Goal: Check status: Check status

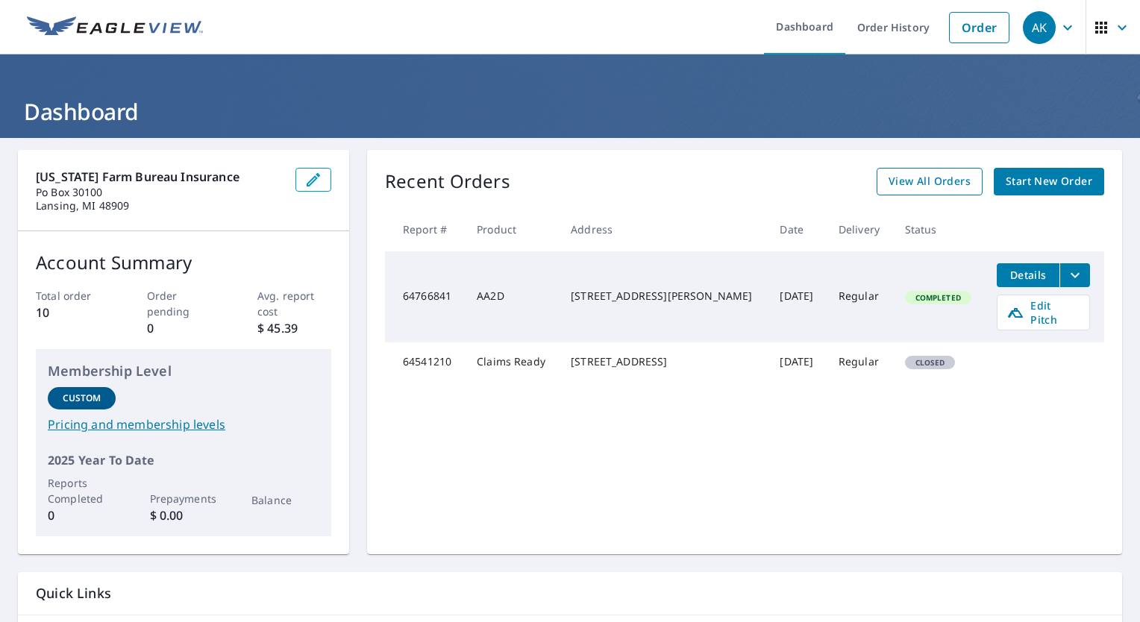
click at [930, 182] on span "View All Orders" at bounding box center [930, 181] width 82 height 19
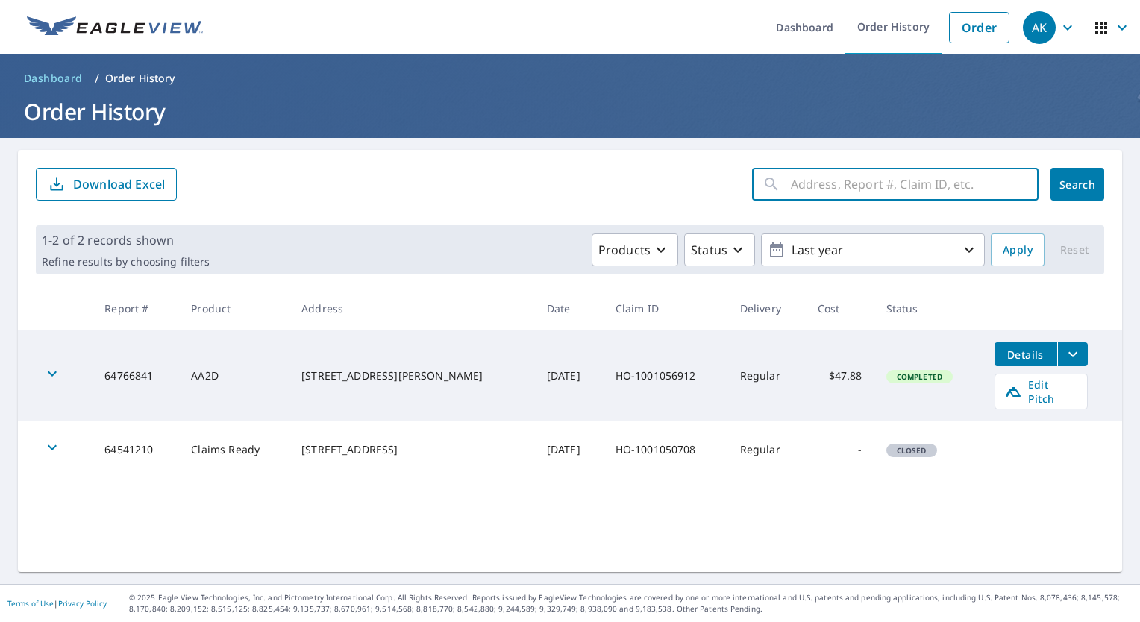
click at [791, 181] on input "text" at bounding box center [915, 184] width 248 height 42
paste input "HO-1001106176"
type input "HO-1001106176"
click at [1076, 191] on span "Search" at bounding box center [1077, 185] width 30 height 14
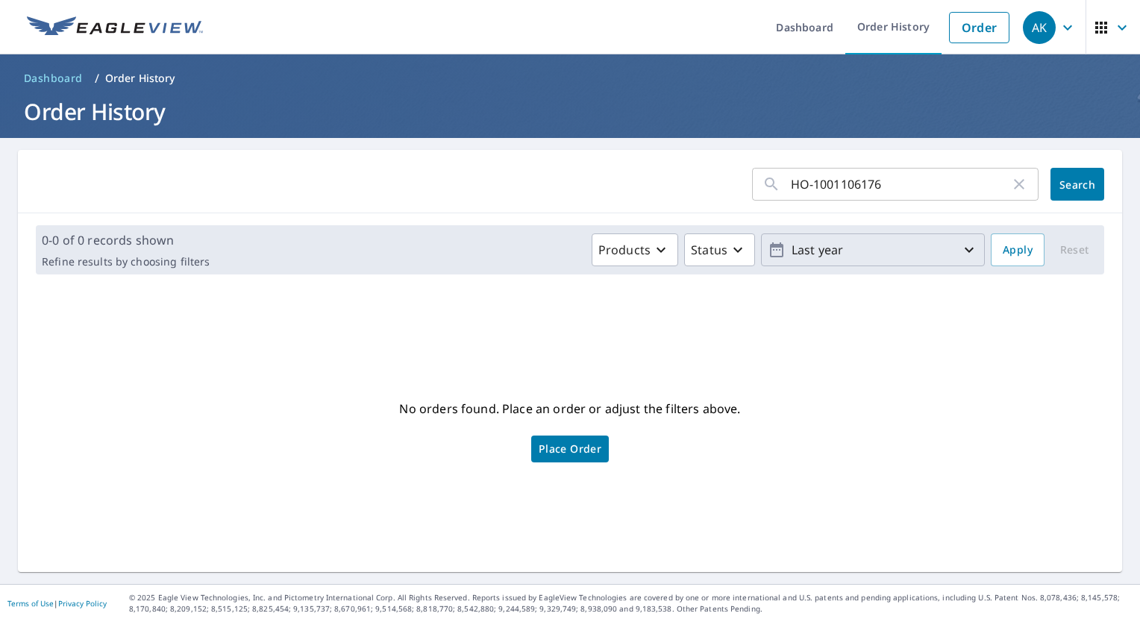
click at [934, 255] on p "Last year" at bounding box center [873, 250] width 175 height 26
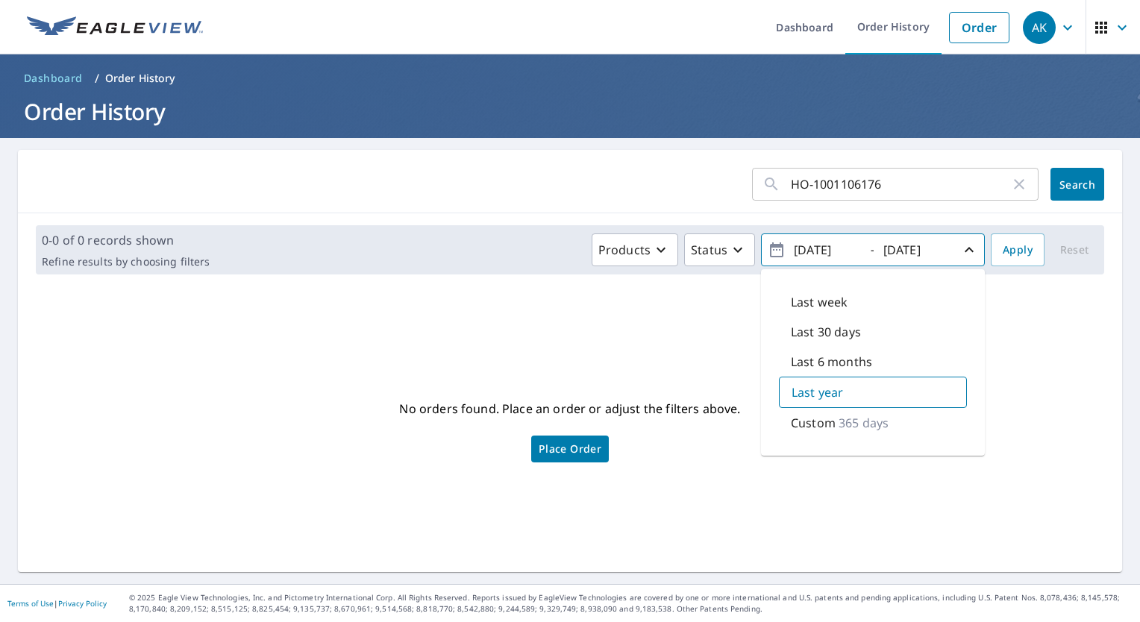
click at [795, 424] on p "Custom" at bounding box center [813, 423] width 45 height 18
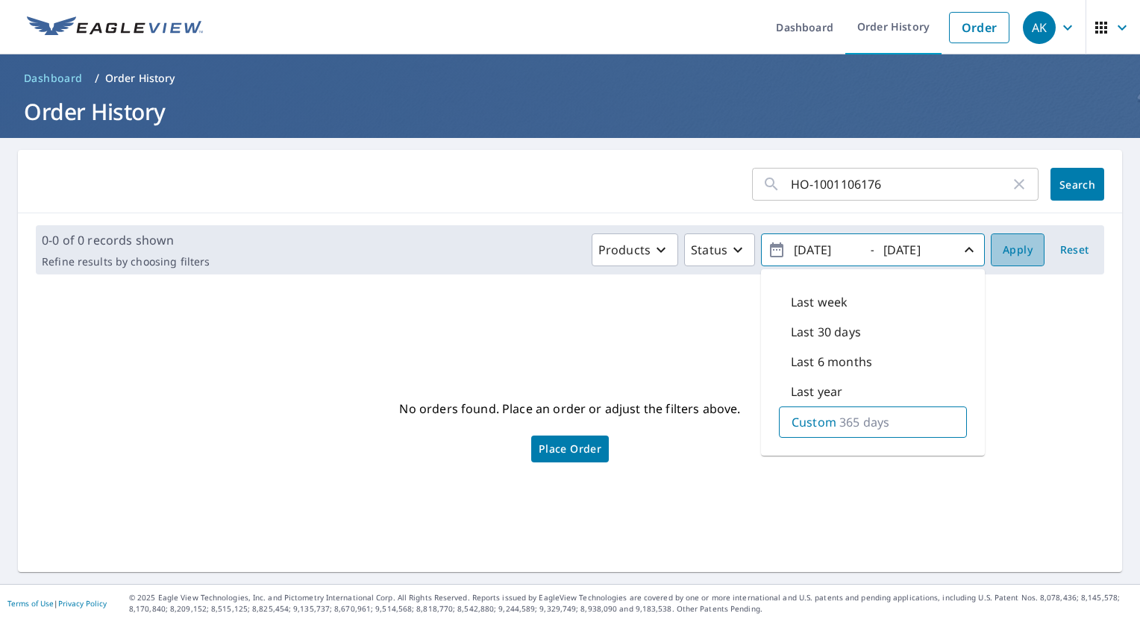
click at [1012, 254] on span "Apply" at bounding box center [1018, 250] width 30 height 19
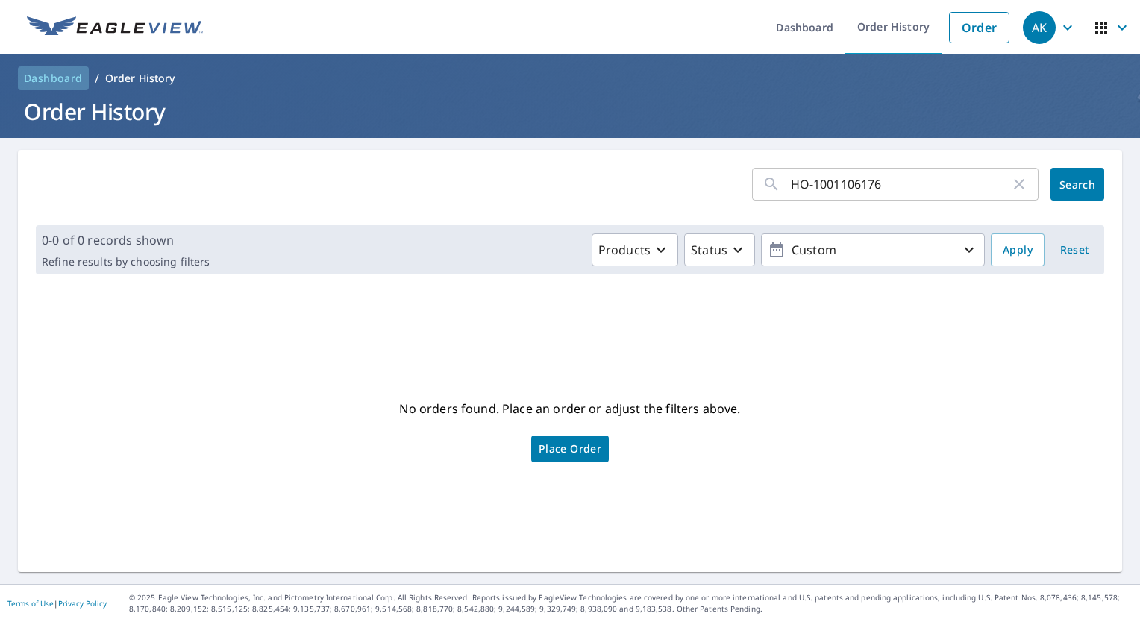
click at [68, 84] on span "Dashboard" at bounding box center [53, 78] width 59 height 15
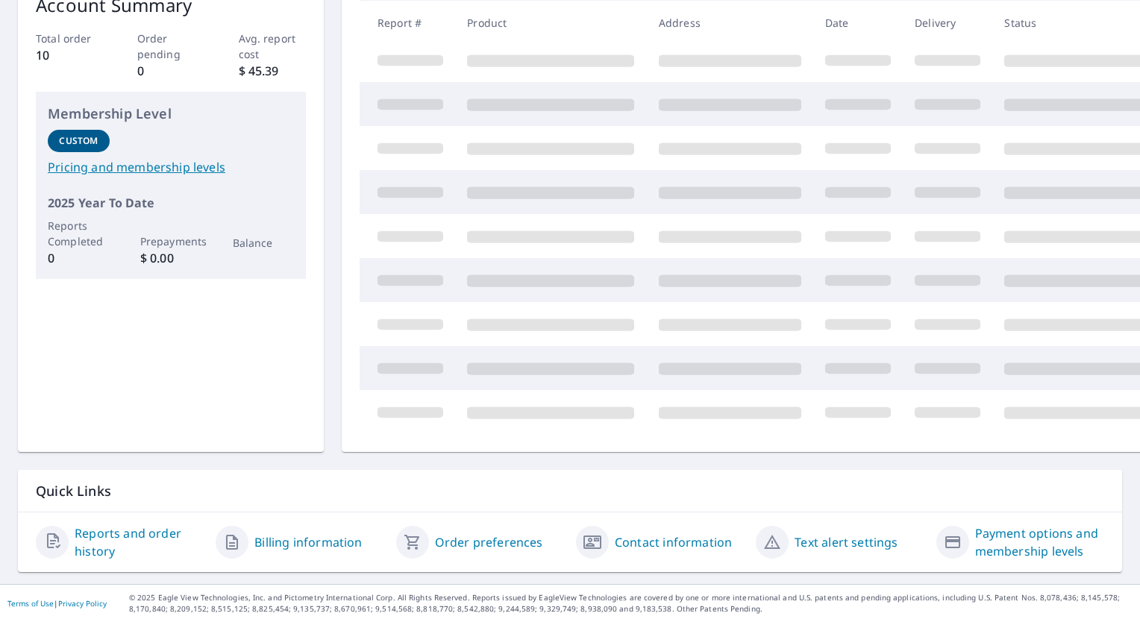
scroll to position [101, 0]
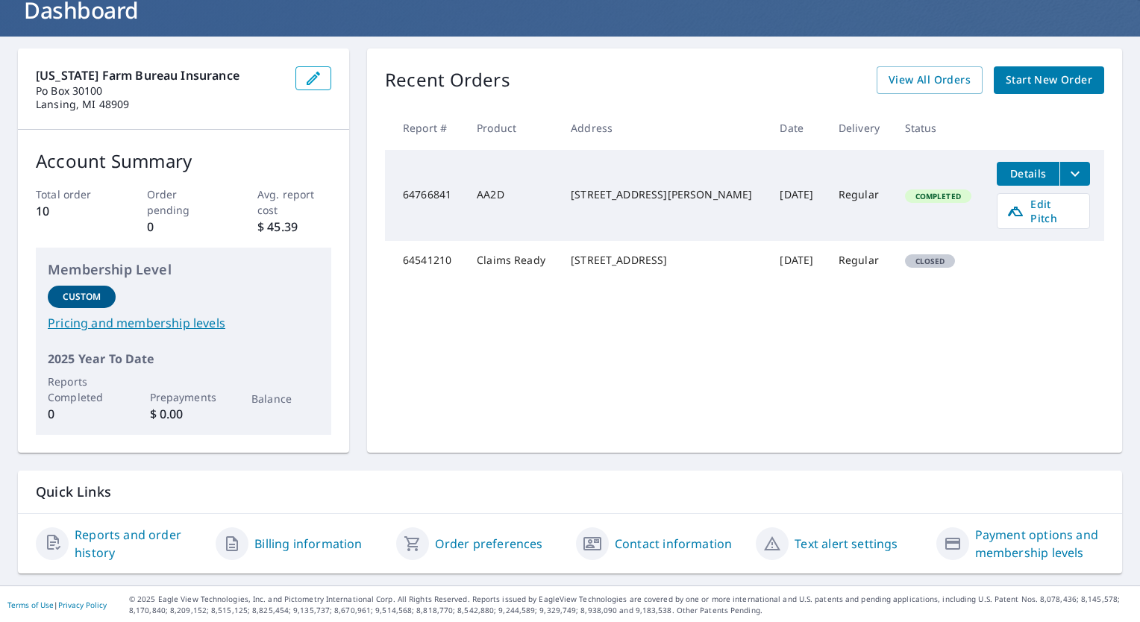
click at [72, 531] on div "Reports and order history" at bounding box center [120, 544] width 168 height 36
click at [99, 539] on link "Reports and order history" at bounding box center [139, 544] width 129 height 36
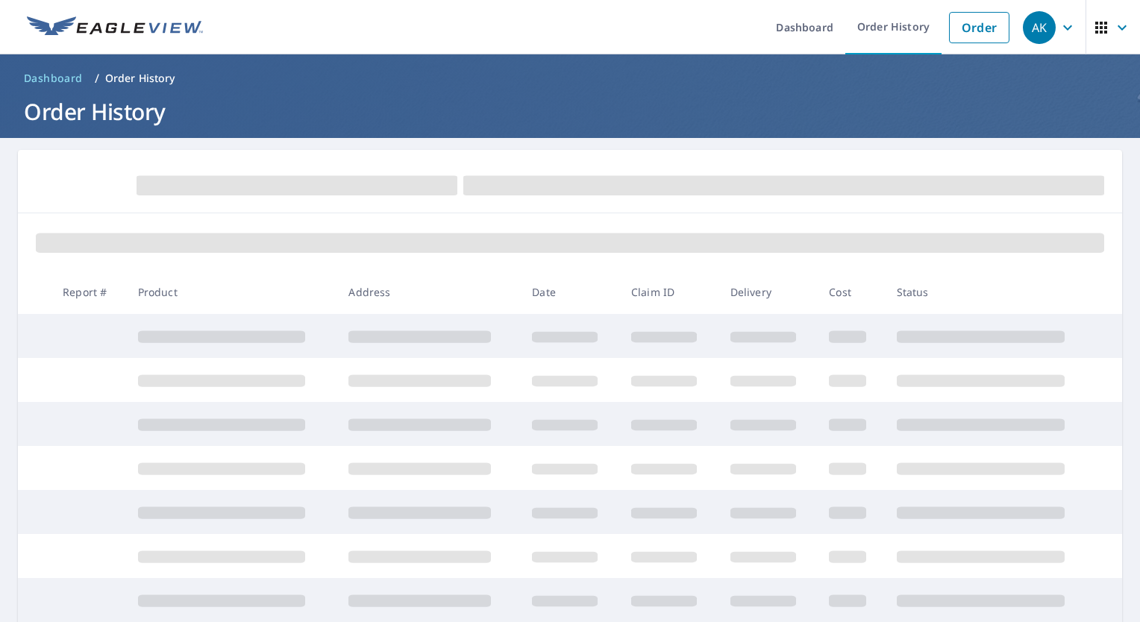
click at [1117, 26] on icon "button" at bounding box center [1122, 28] width 18 height 18
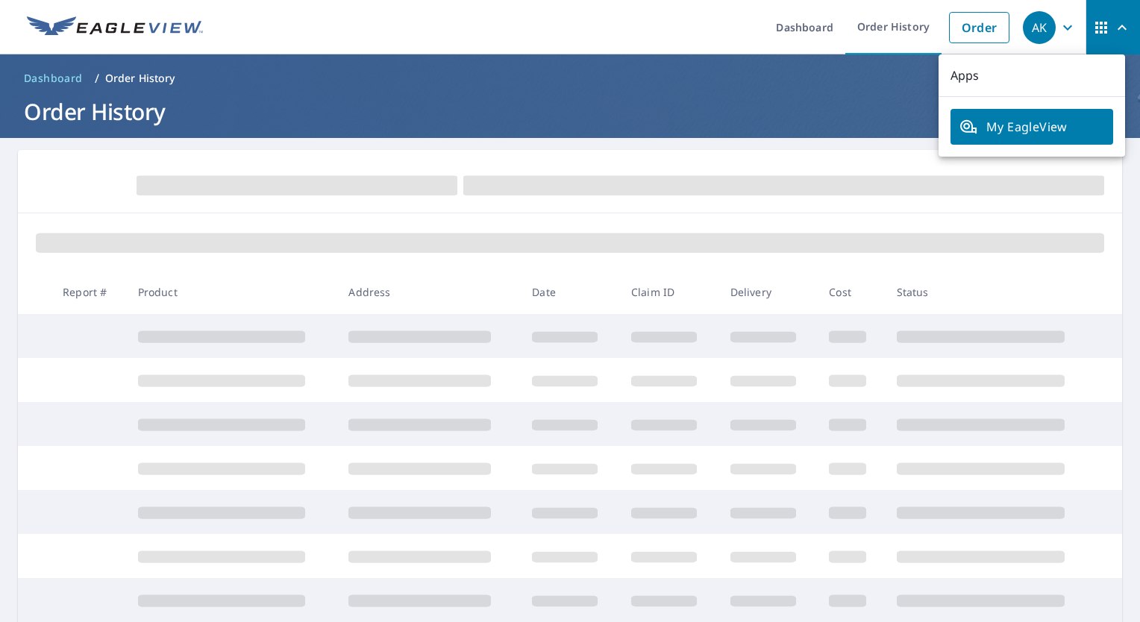
click at [1063, 27] on icon "button" at bounding box center [1067, 27] width 9 height 5
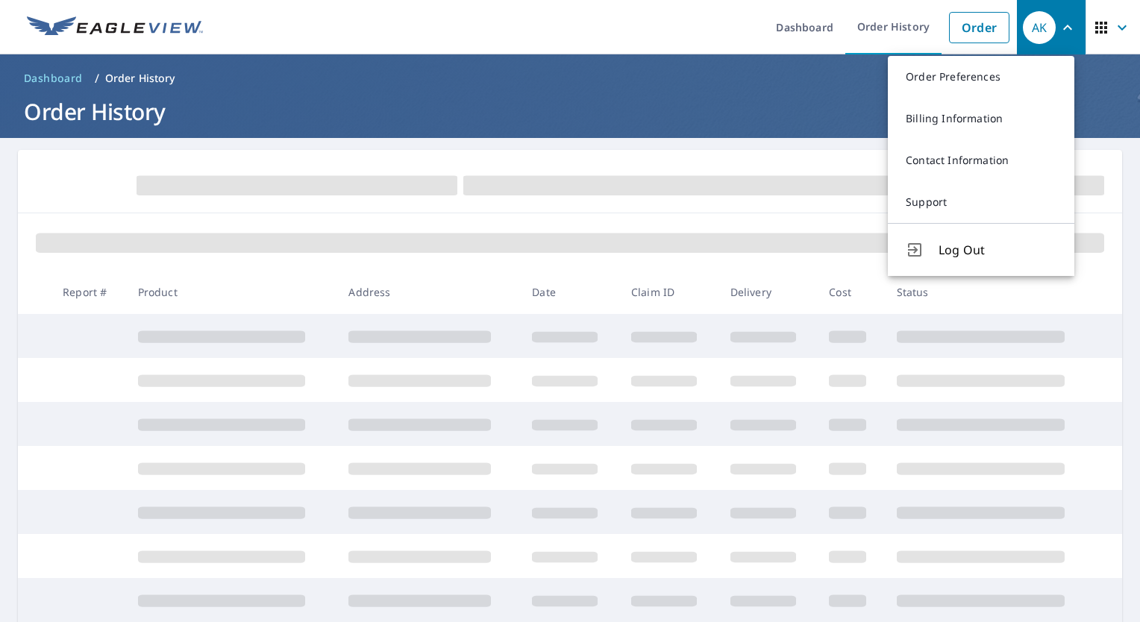
click at [531, 35] on ul "Dashboard Order History Order" at bounding box center [614, 27] width 805 height 54
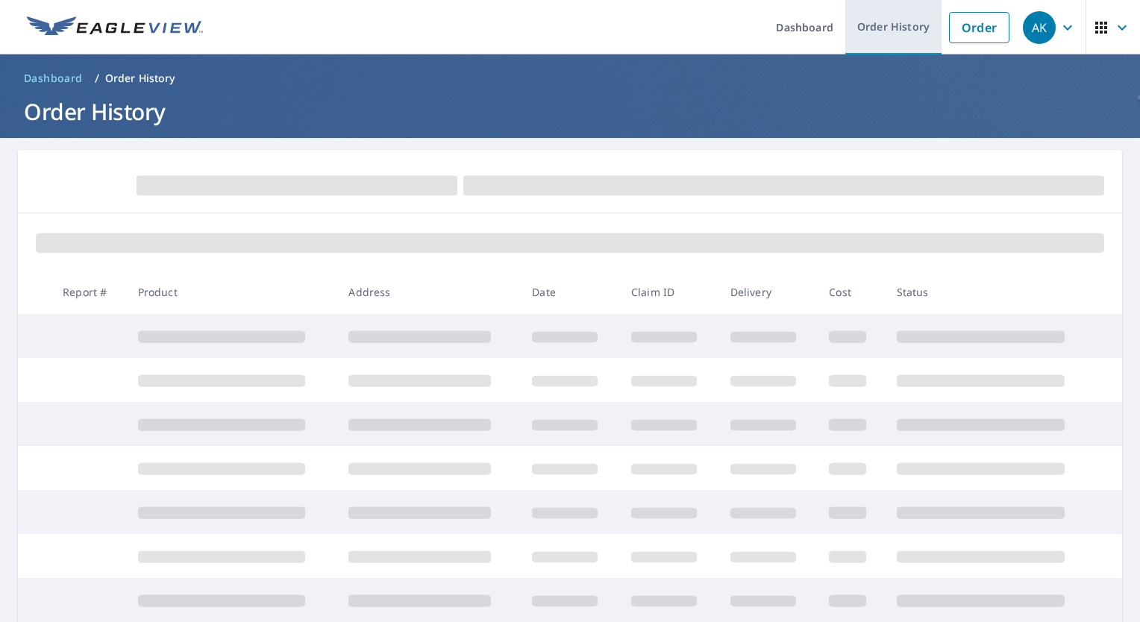
click at [904, 31] on link "Order History" at bounding box center [893, 27] width 96 height 54
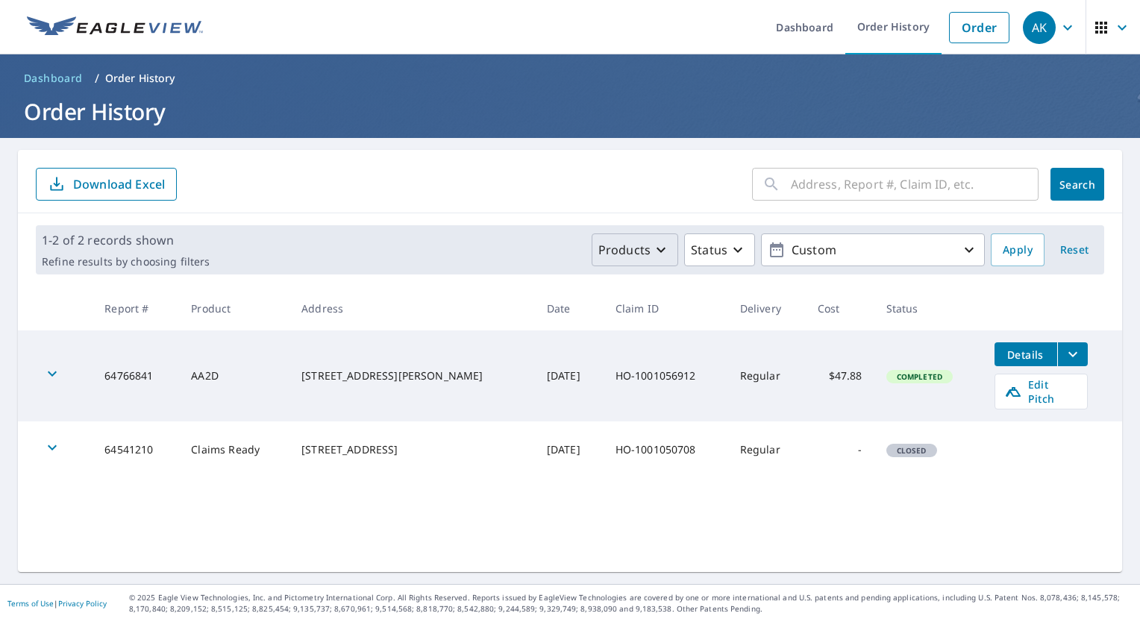
click at [630, 258] on button "Products" at bounding box center [635, 250] width 87 height 33
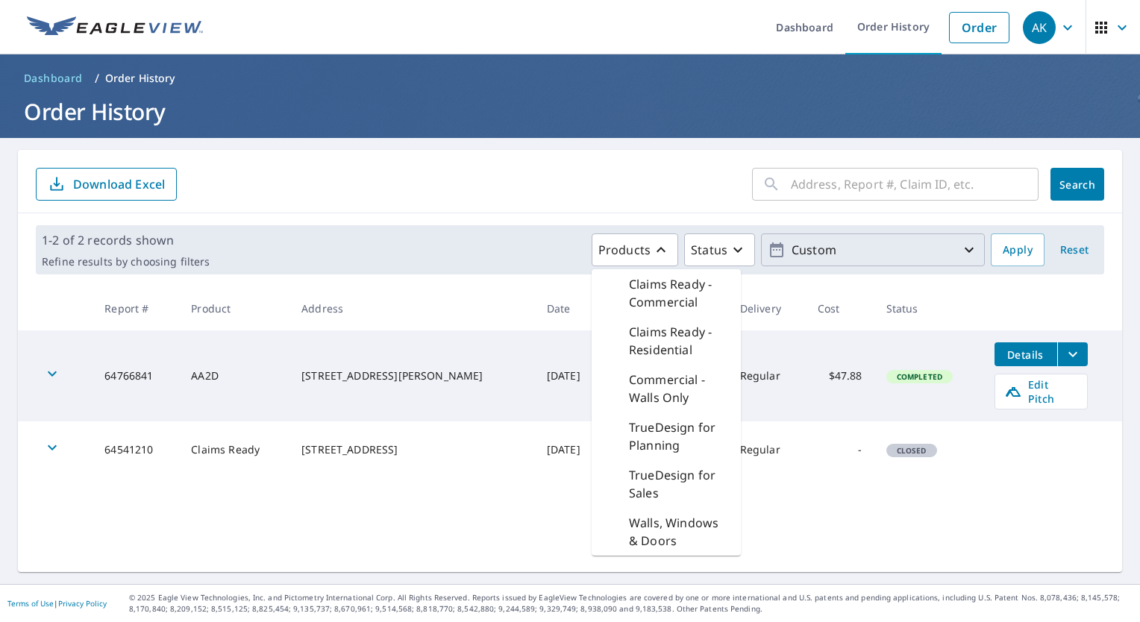
click at [806, 238] on p "Custom" at bounding box center [873, 250] width 175 height 26
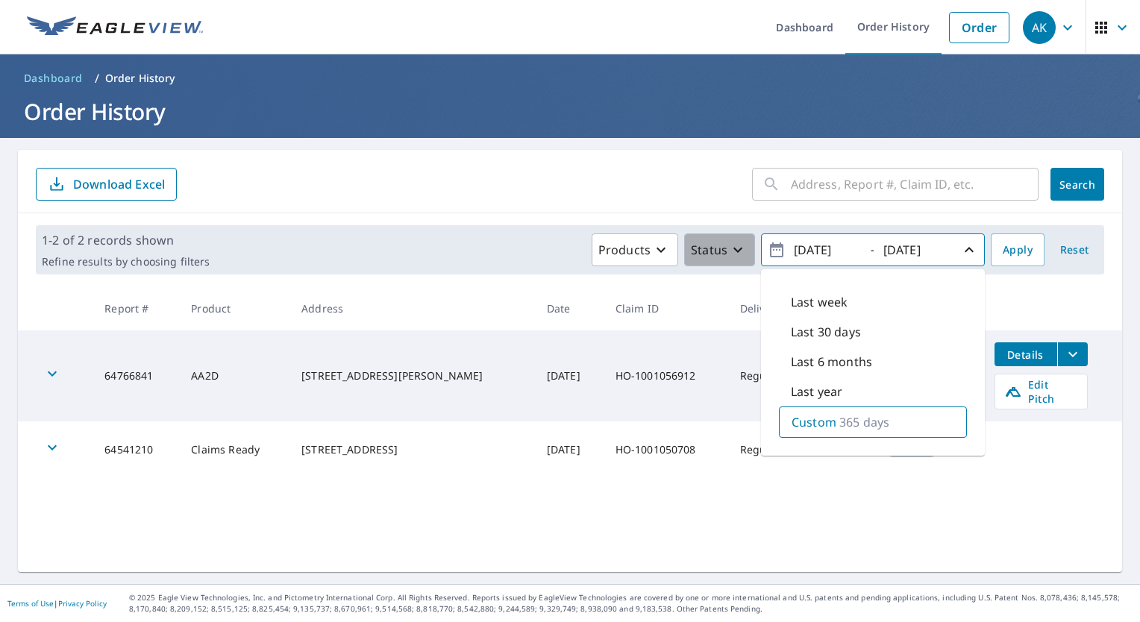
click at [729, 257] on icon "button" at bounding box center [738, 250] width 18 height 18
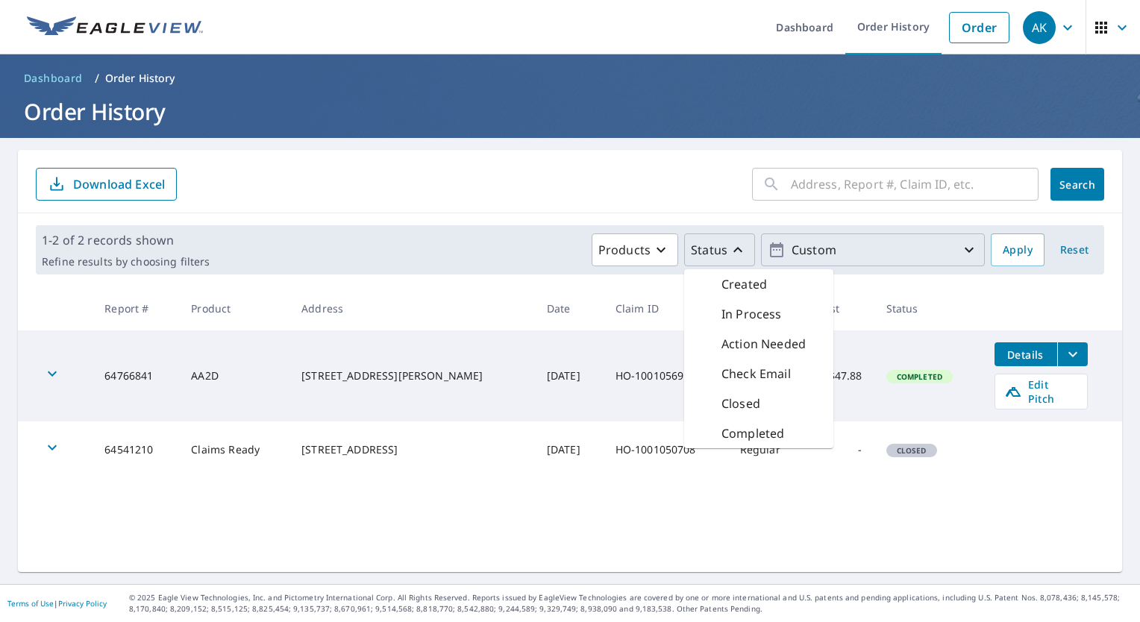
click at [832, 192] on input "text" at bounding box center [915, 184] width 248 height 42
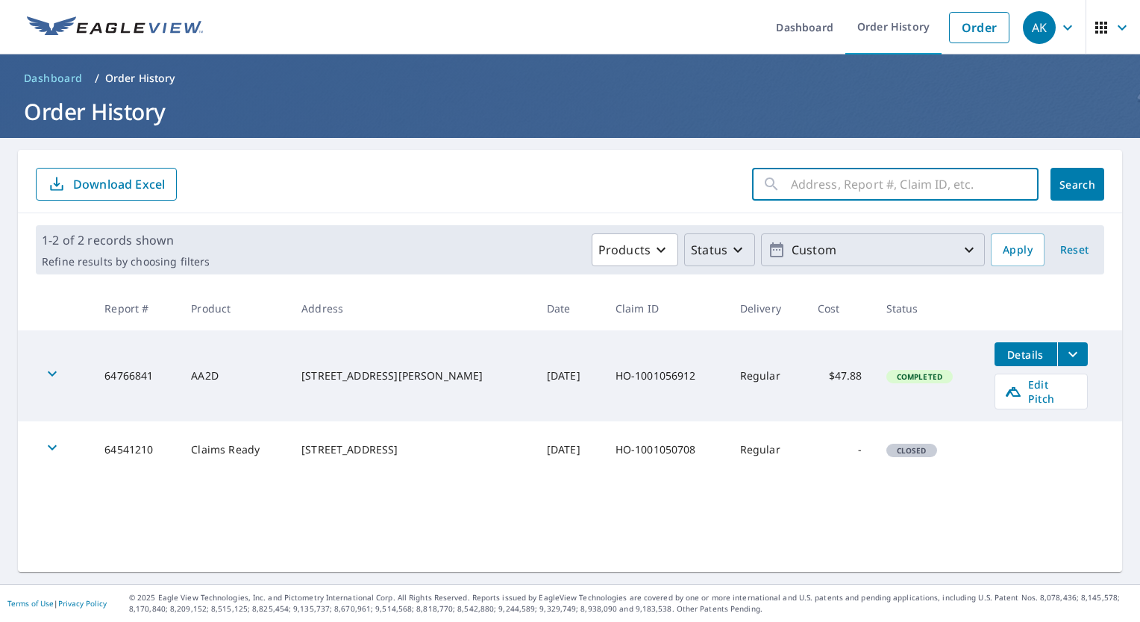
click at [832, 192] on input "text" at bounding box center [915, 184] width 248 height 42
paste input "HO-1001106176"
type input "HO-1001106176"
click at [1062, 178] on span "Search" at bounding box center [1077, 185] width 30 height 14
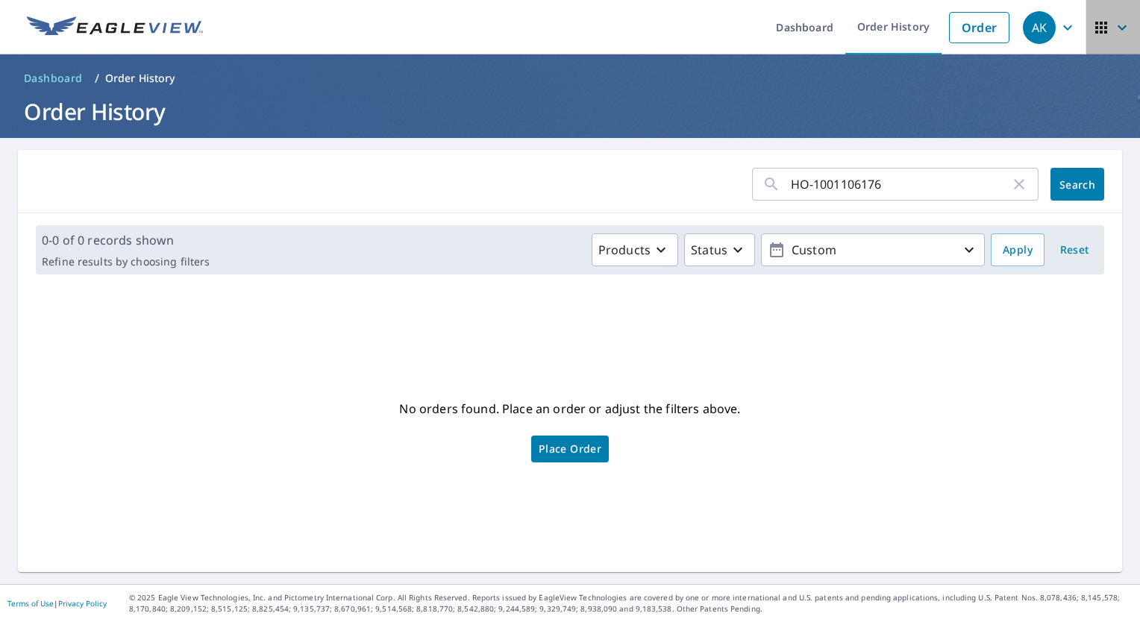
click at [1115, 30] on icon "button" at bounding box center [1122, 28] width 18 height 18
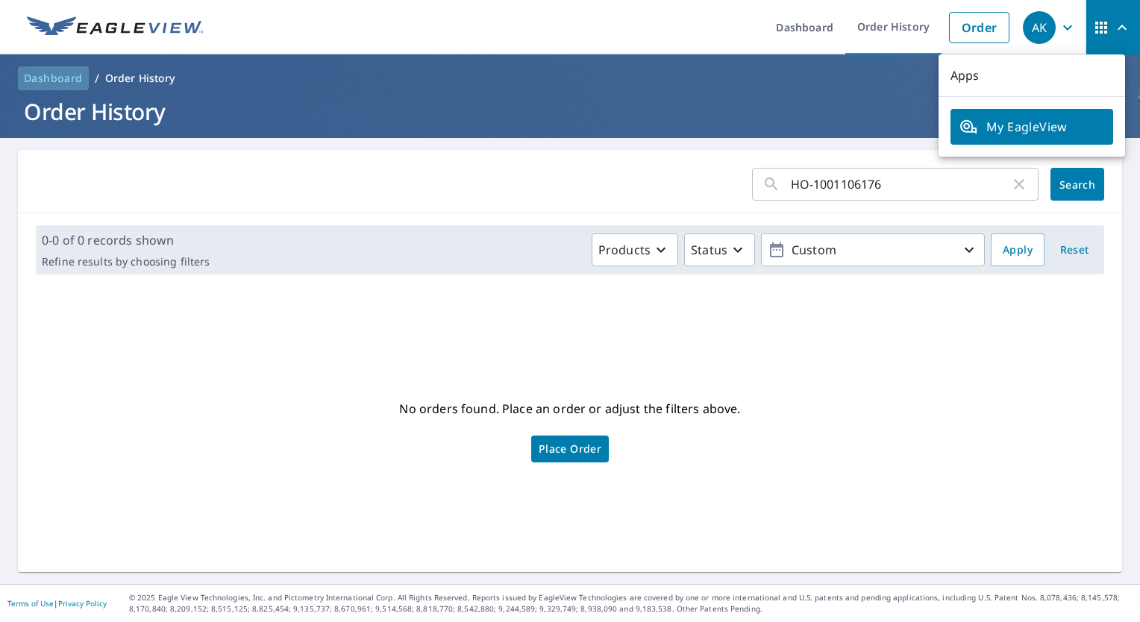
click at [56, 79] on span "Dashboard" at bounding box center [53, 78] width 59 height 15
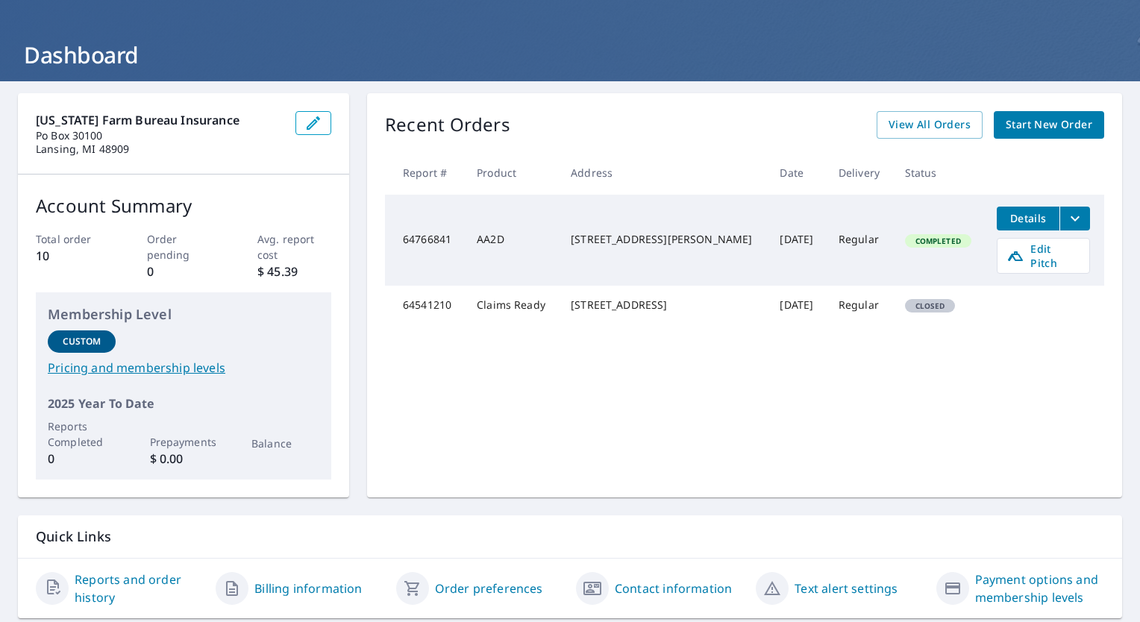
scroll to position [101, 0]
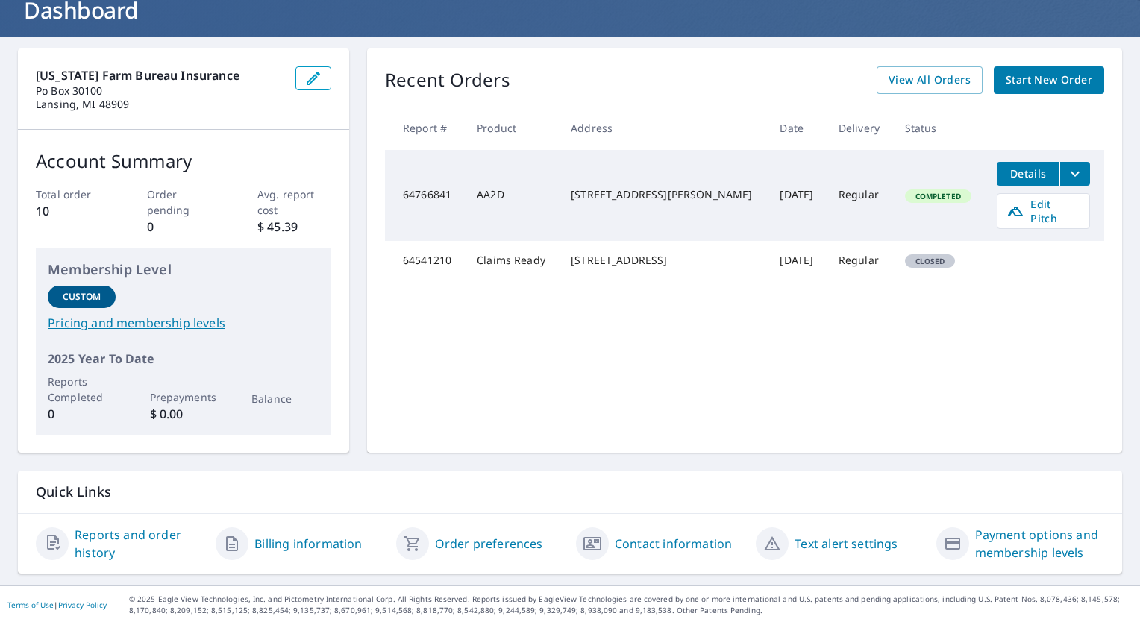
click at [619, 542] on link "Contact information" at bounding box center [673, 544] width 117 height 18
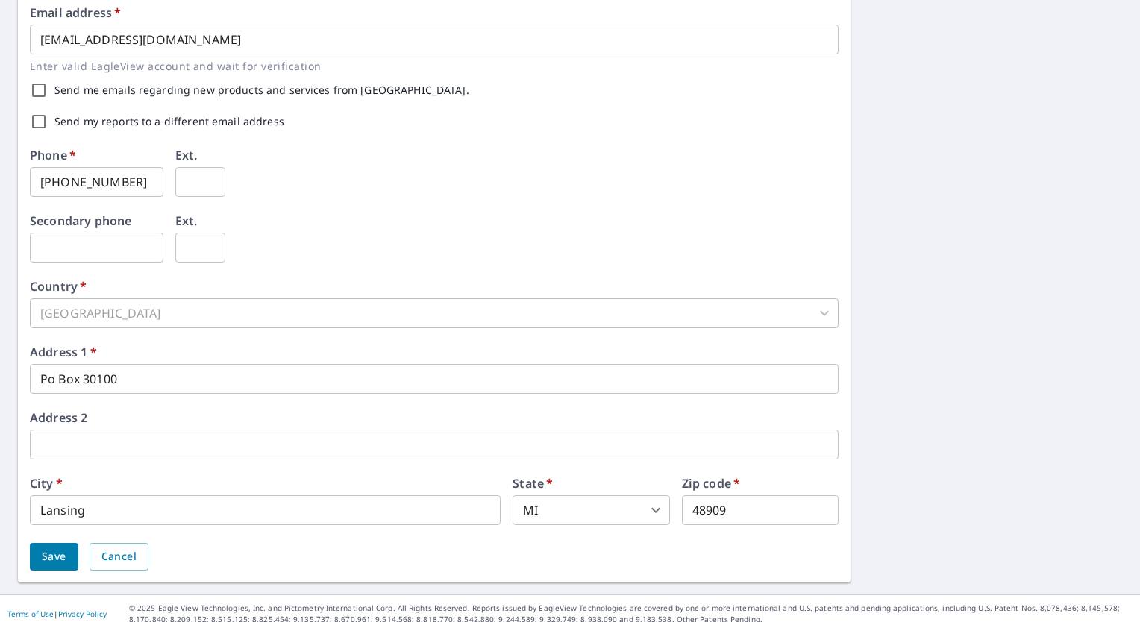
scroll to position [427, 0]
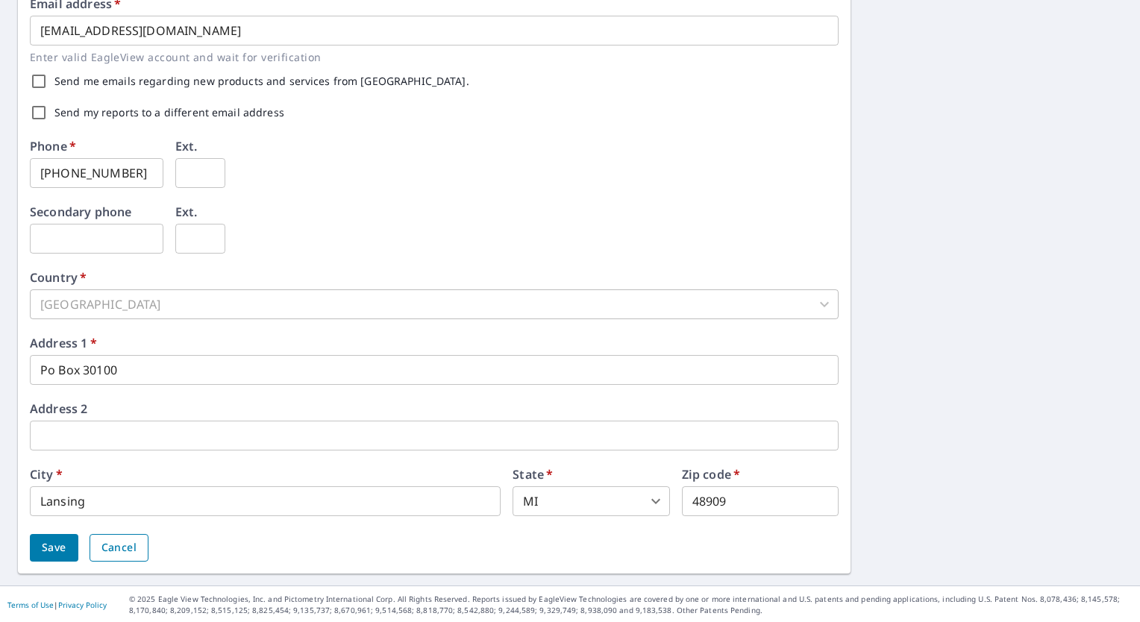
click at [117, 543] on span "Cancel" at bounding box center [118, 548] width 35 height 19
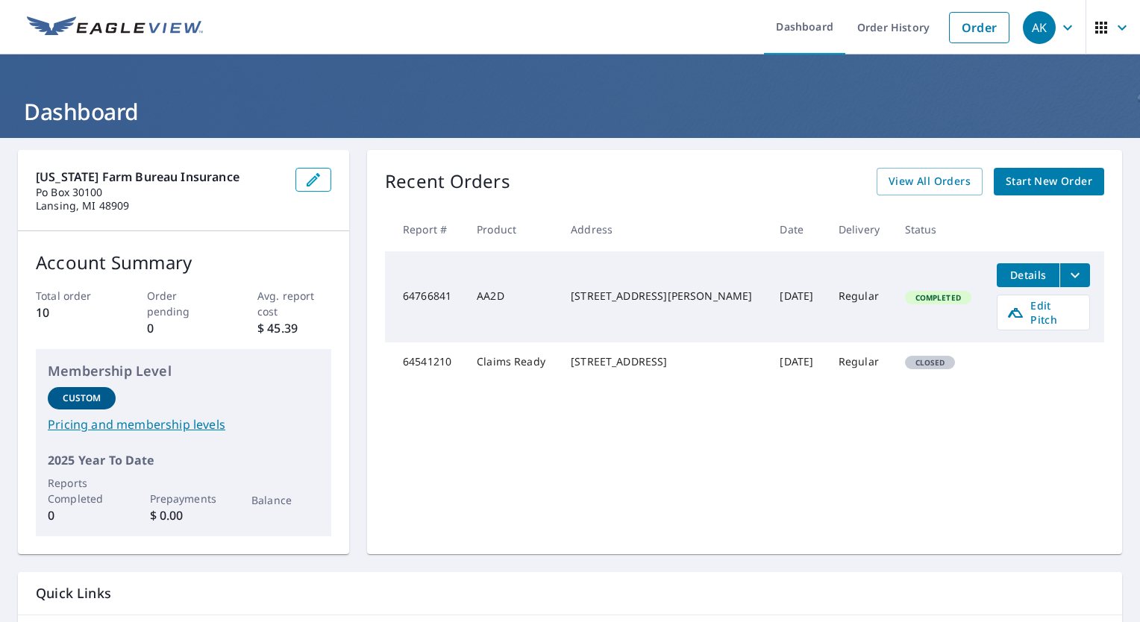
click at [1059, 24] on icon "button" at bounding box center [1068, 28] width 18 height 18
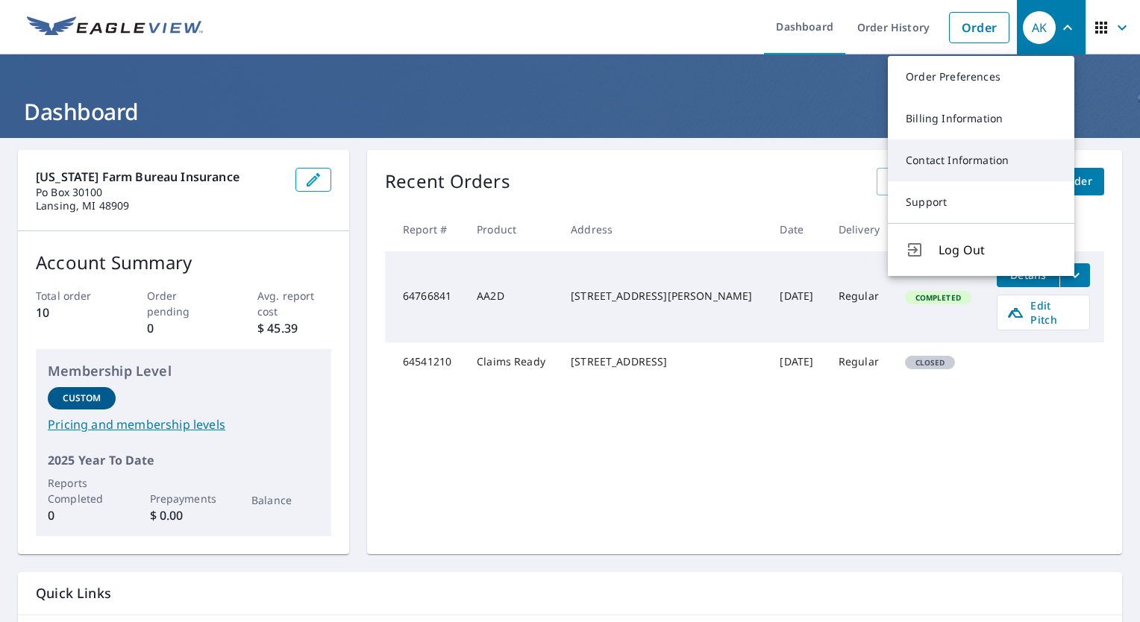
click at [910, 166] on link "Contact Information" at bounding box center [981, 161] width 187 height 42
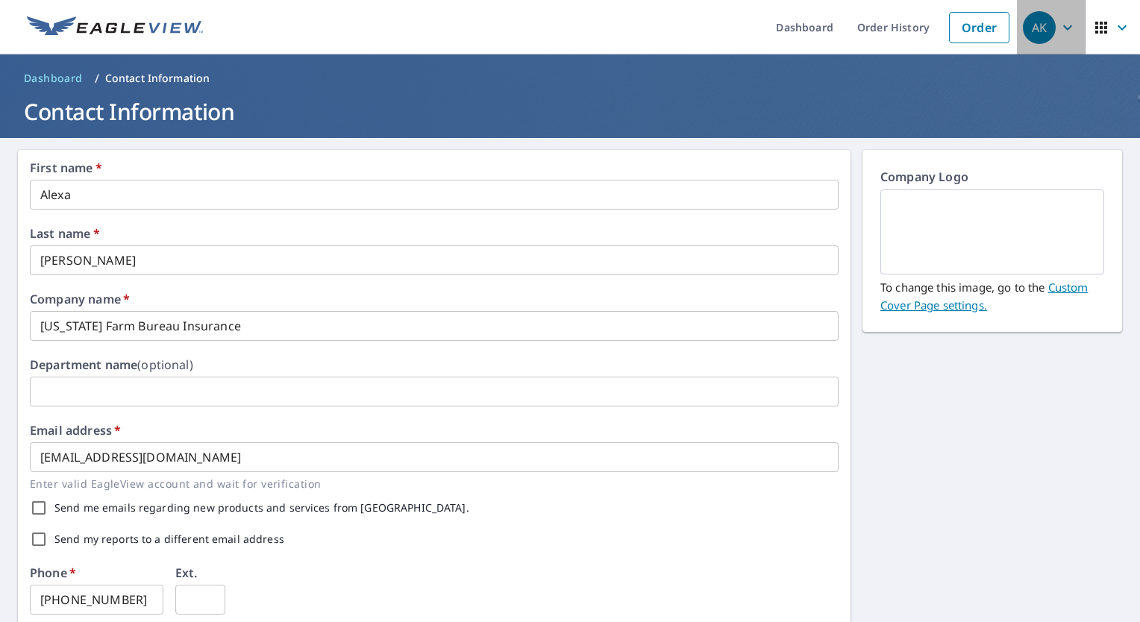
click at [1040, 28] on div "AK" at bounding box center [1039, 27] width 33 height 33
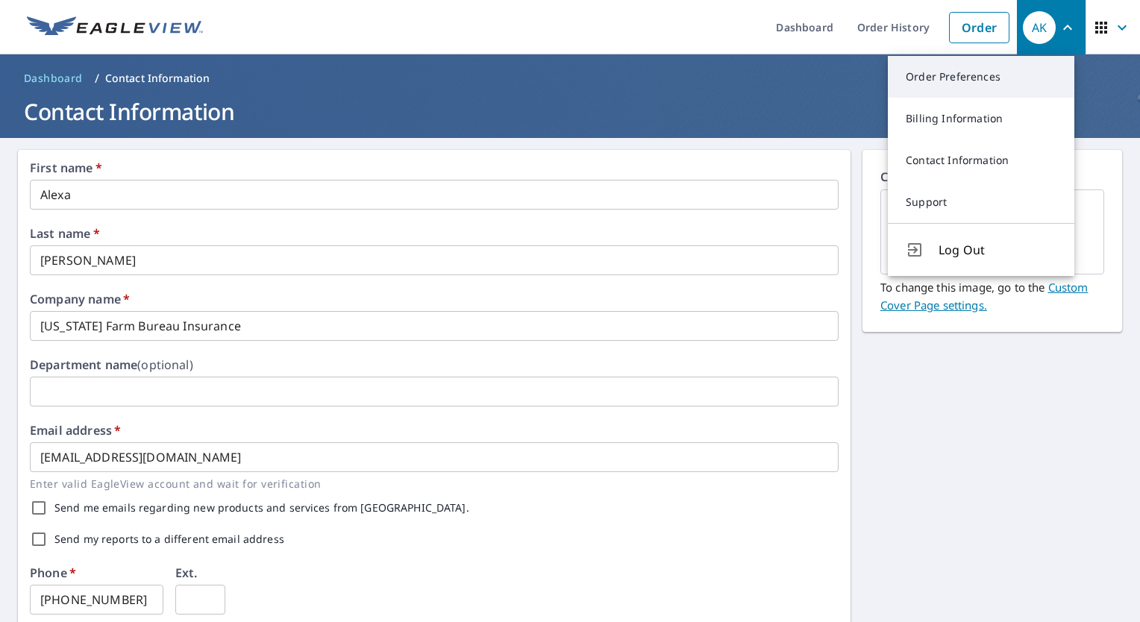
click at [940, 69] on link "Order Preferences" at bounding box center [981, 77] width 187 height 42
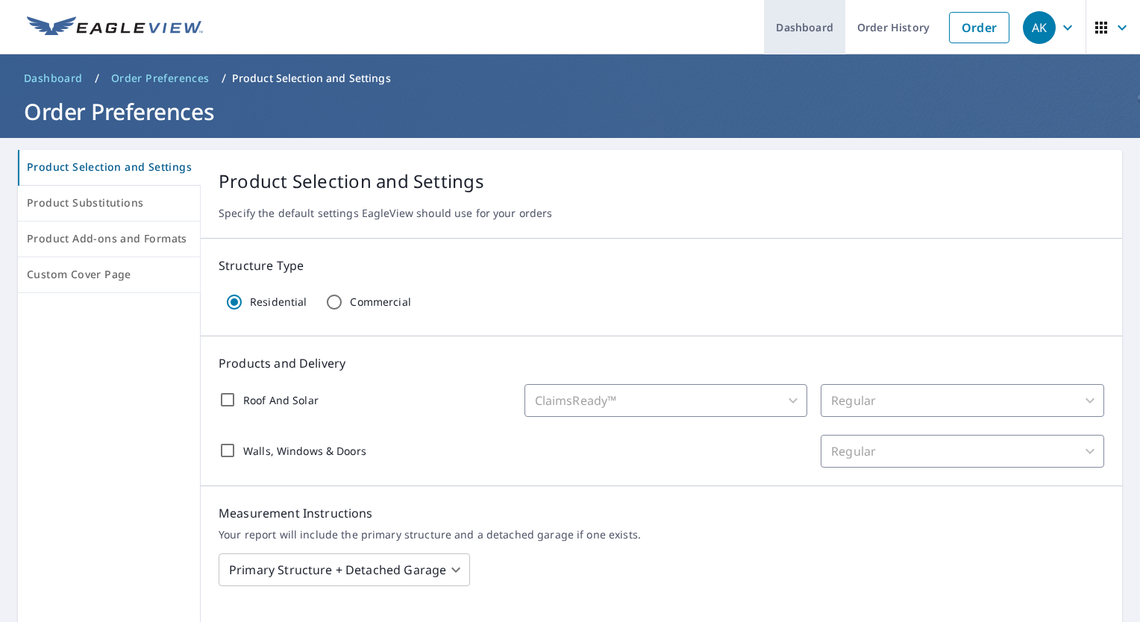
click at [793, 25] on link "Dashboard" at bounding box center [804, 27] width 81 height 54
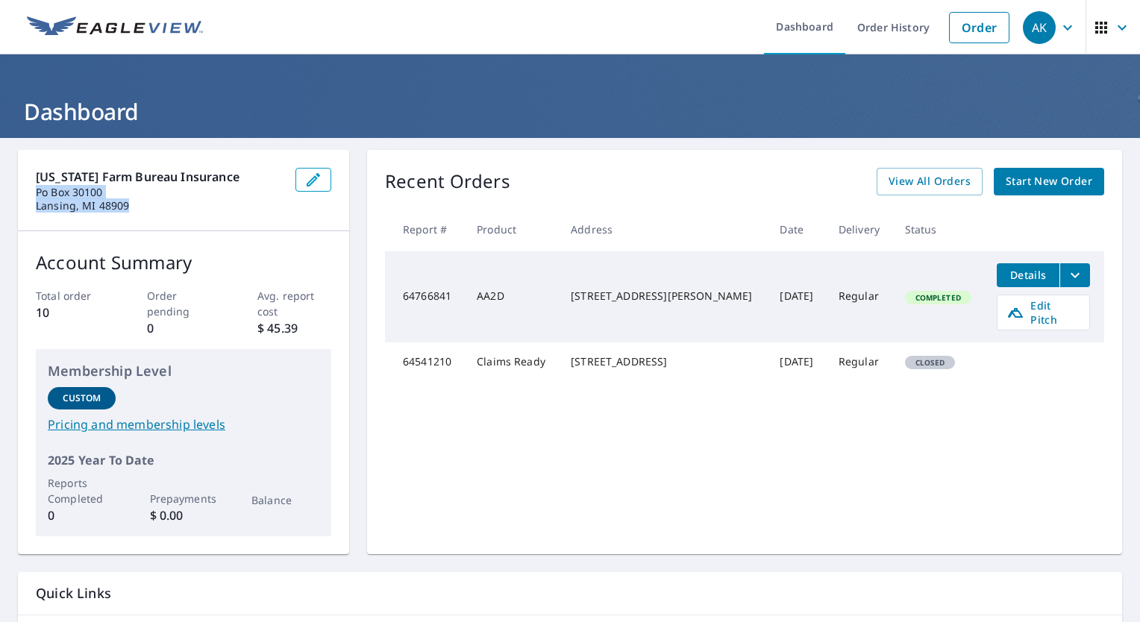
drag, startPoint x: 131, startPoint y: 208, endPoint x: 16, endPoint y: 197, distance: 115.4
click at [16, 197] on div "Michigan Farm Bureau Insurance Po Box 30100 Lansing, MI 48909 Account Summary T…" at bounding box center [570, 412] width 1140 height 549
copy div "Po Box 30100 Lansing, MI 48909"
click at [686, 514] on div "Recent Orders View All Orders Start New Order Report # Product Address Date Del…" at bounding box center [744, 352] width 755 height 404
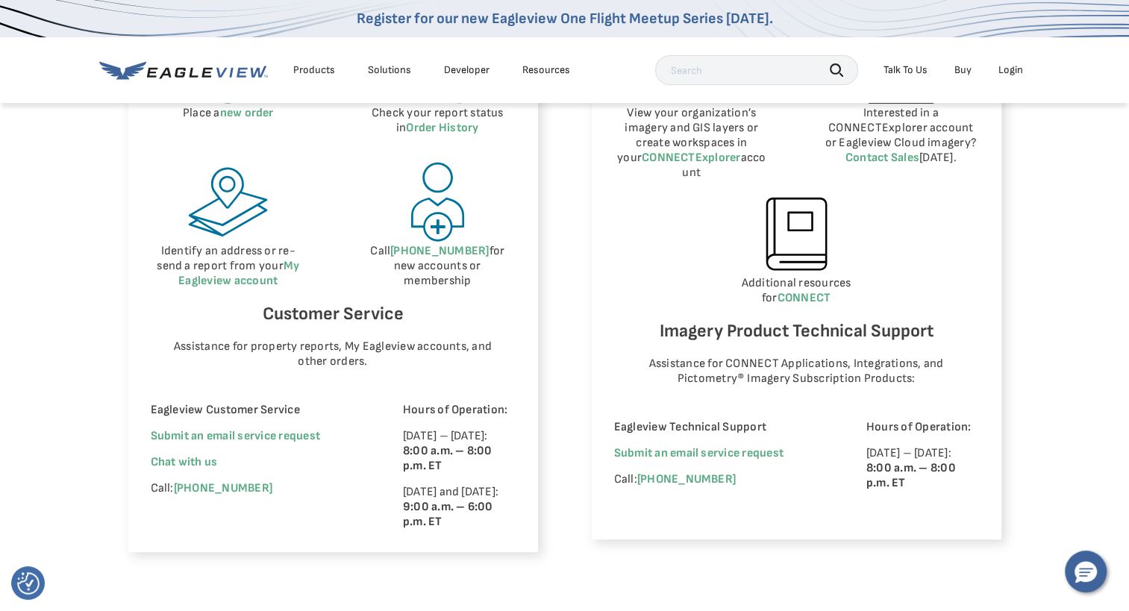
scroll to position [821, 0]
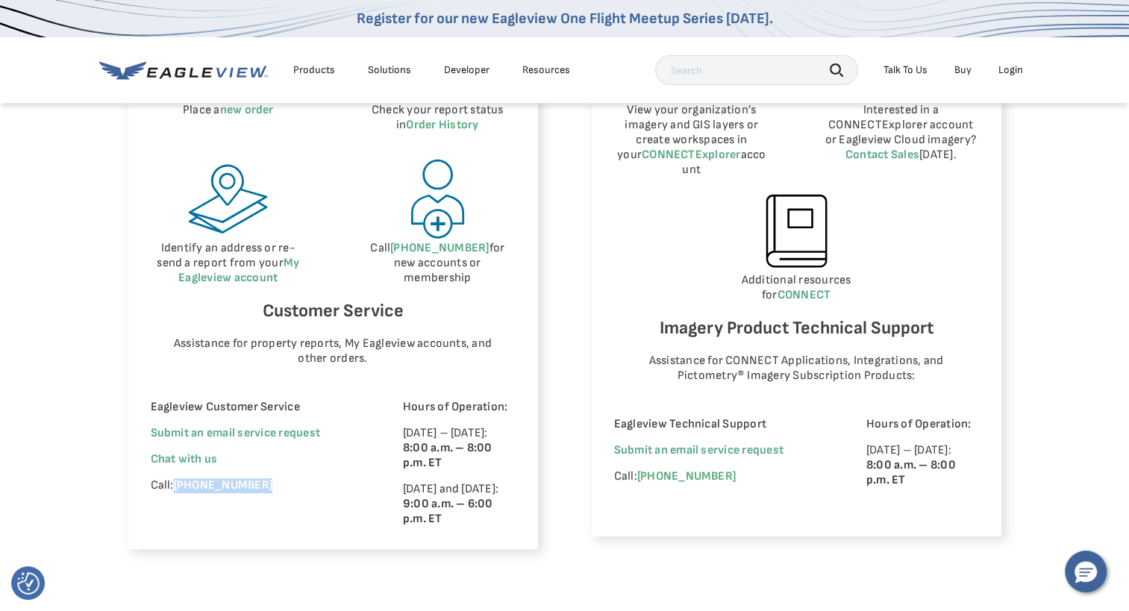
drag, startPoint x: 173, startPoint y: 488, endPoint x: 266, endPoint y: 489, distance: 92.5
click at [266, 489] on p "Call: [PHONE_NUMBER]" at bounding box center [256, 485] width 211 height 15
copy p "[PHONE_NUMBER]"
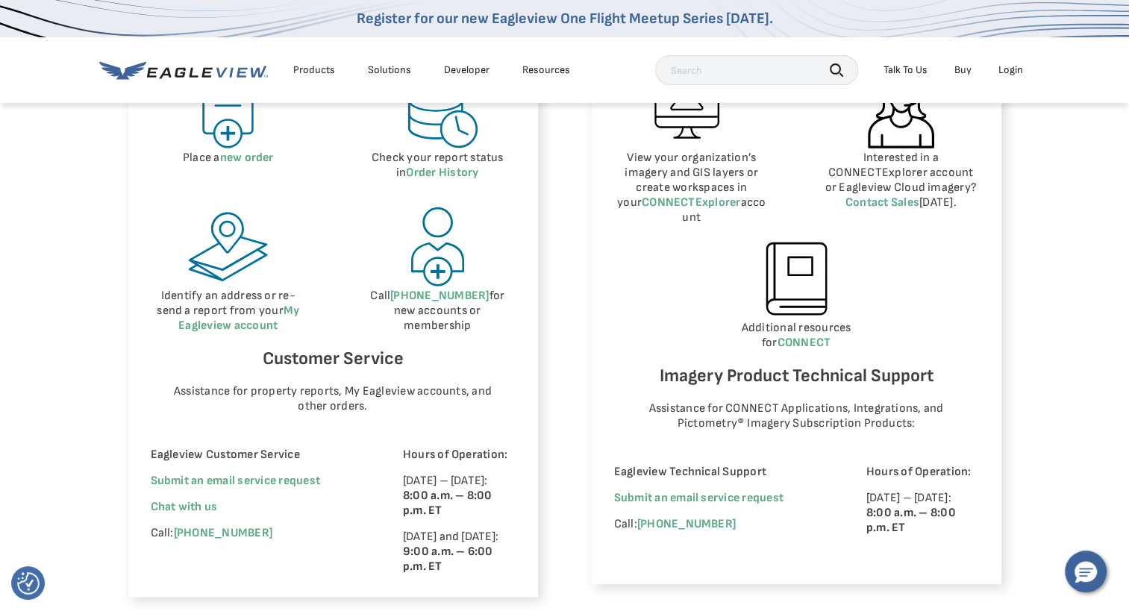
scroll to position [680, 0]
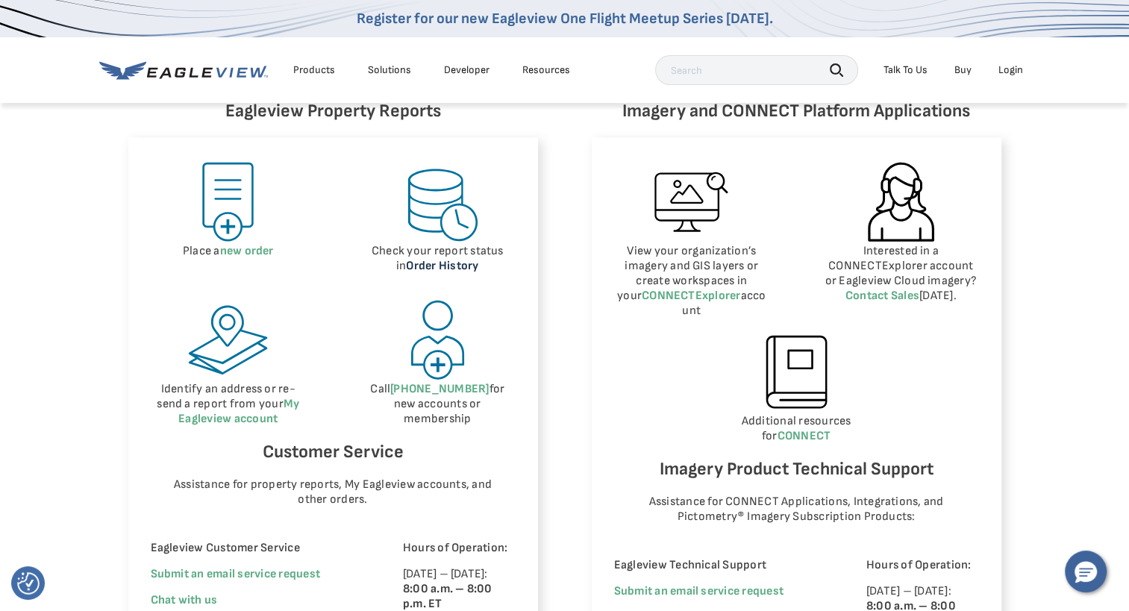
click at [441, 267] on link "Order History" at bounding box center [442, 266] width 72 height 14
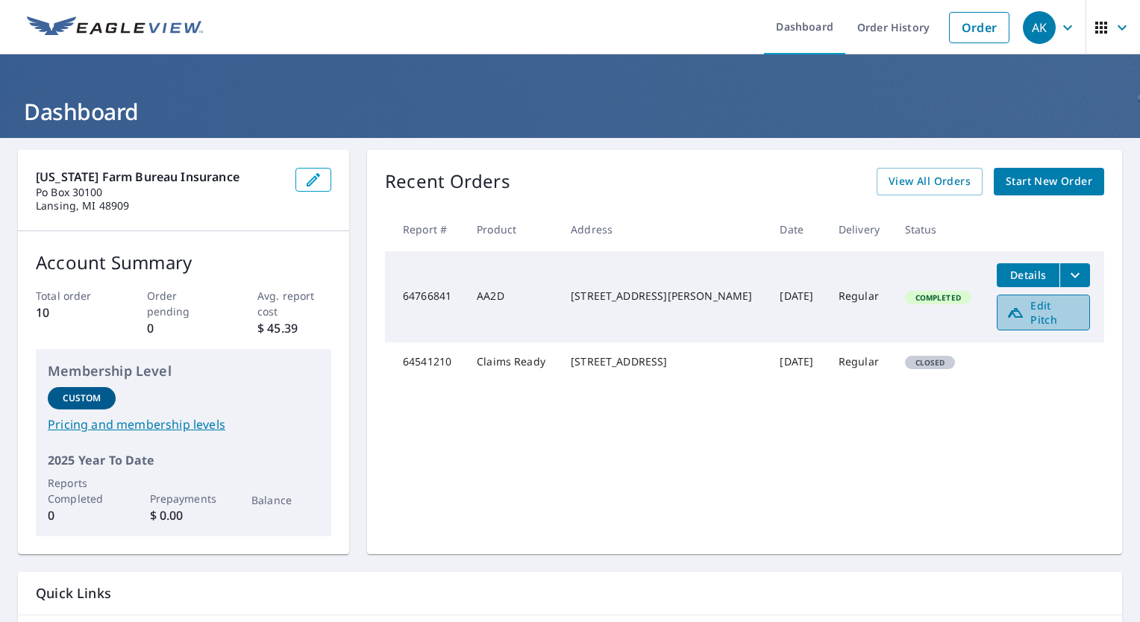
click at [1008, 310] on icon at bounding box center [1015, 313] width 15 height 10
click at [1118, 29] on icon "button" at bounding box center [1122, 27] width 9 height 5
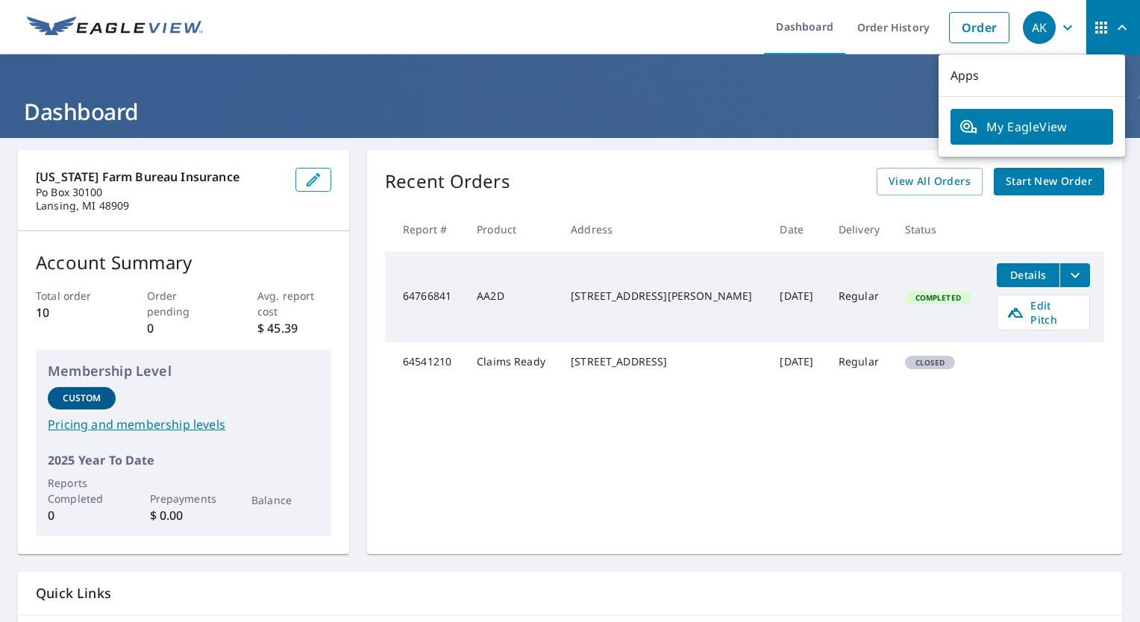
click at [431, 23] on ul "Dashboard Order History Order" at bounding box center [614, 27] width 805 height 54
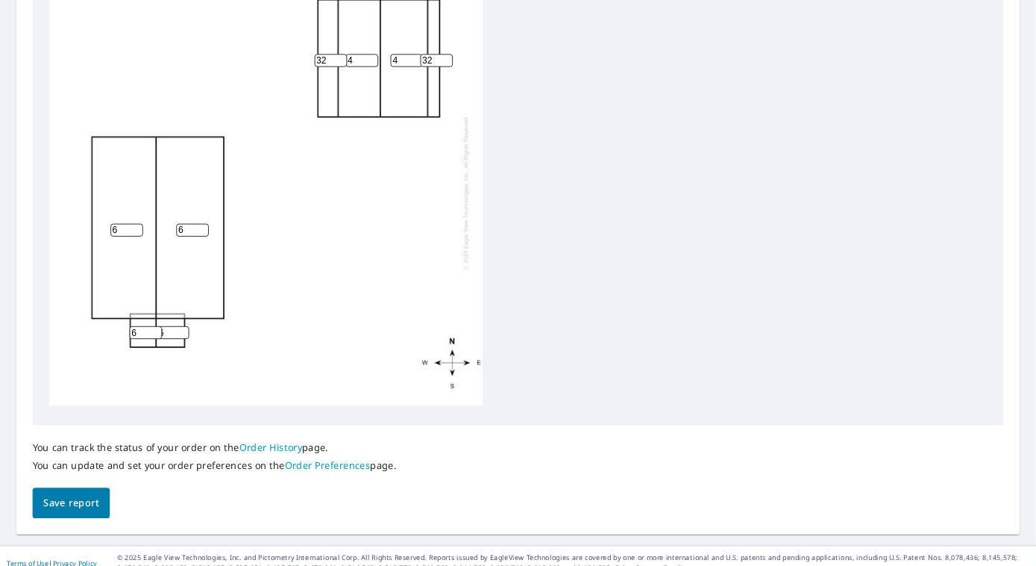
scroll to position [558, 0]
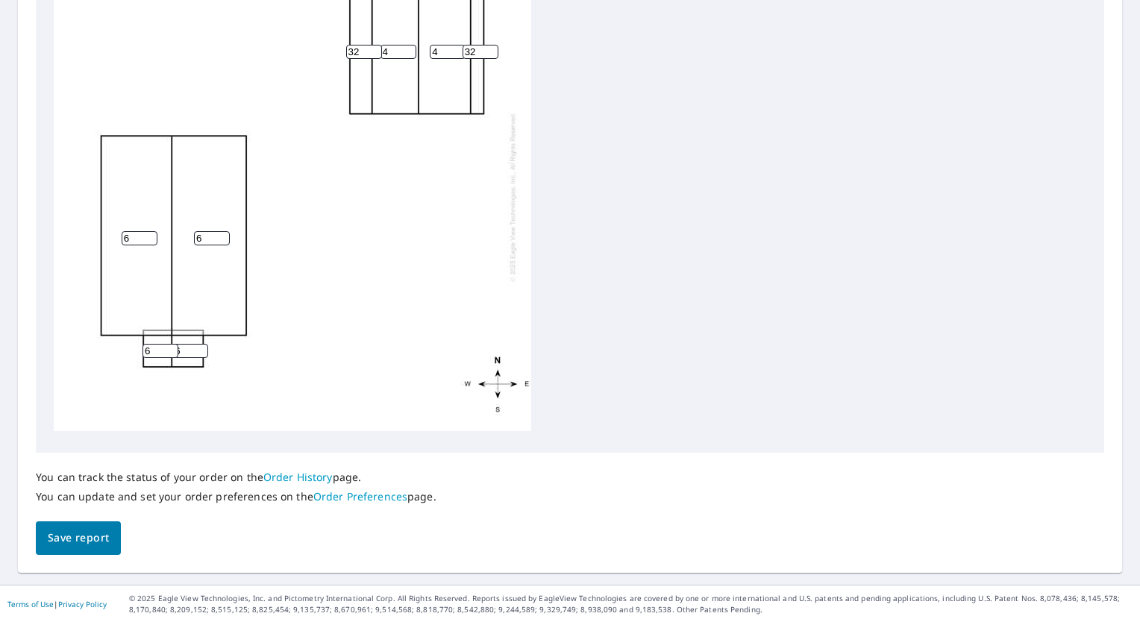
click at [309, 303] on div "6 6 4 4 32 32 6 6" at bounding box center [292, 197] width 477 height 469
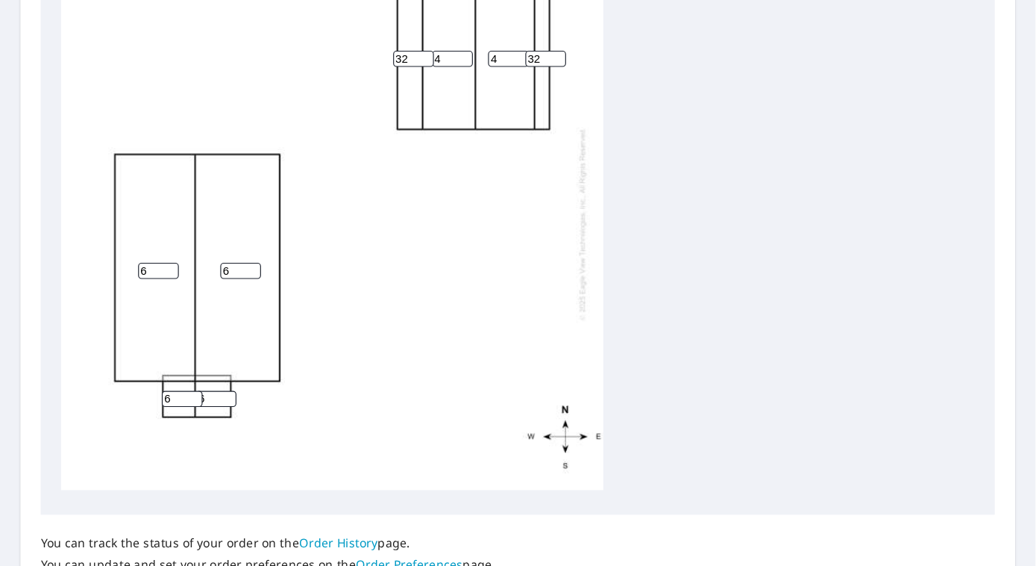
scroll to position [13, 0]
click at [182, 344] on input "6" at bounding box center [190, 351] width 36 height 14
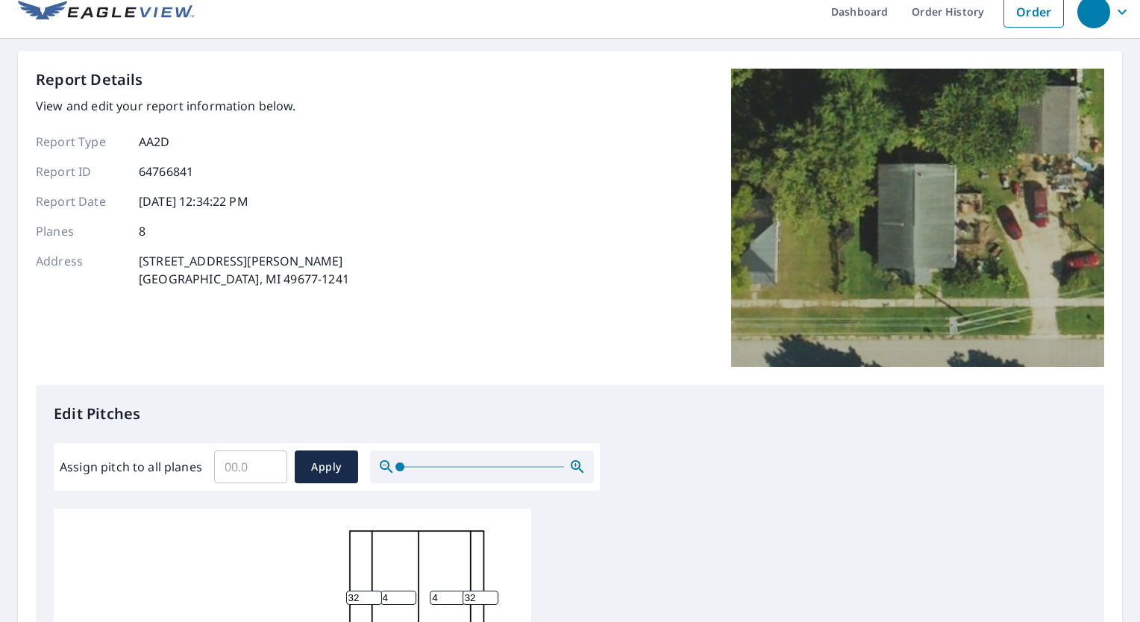
scroll to position [0, 0]
